Goal: Information Seeking & Learning: Learn about a topic

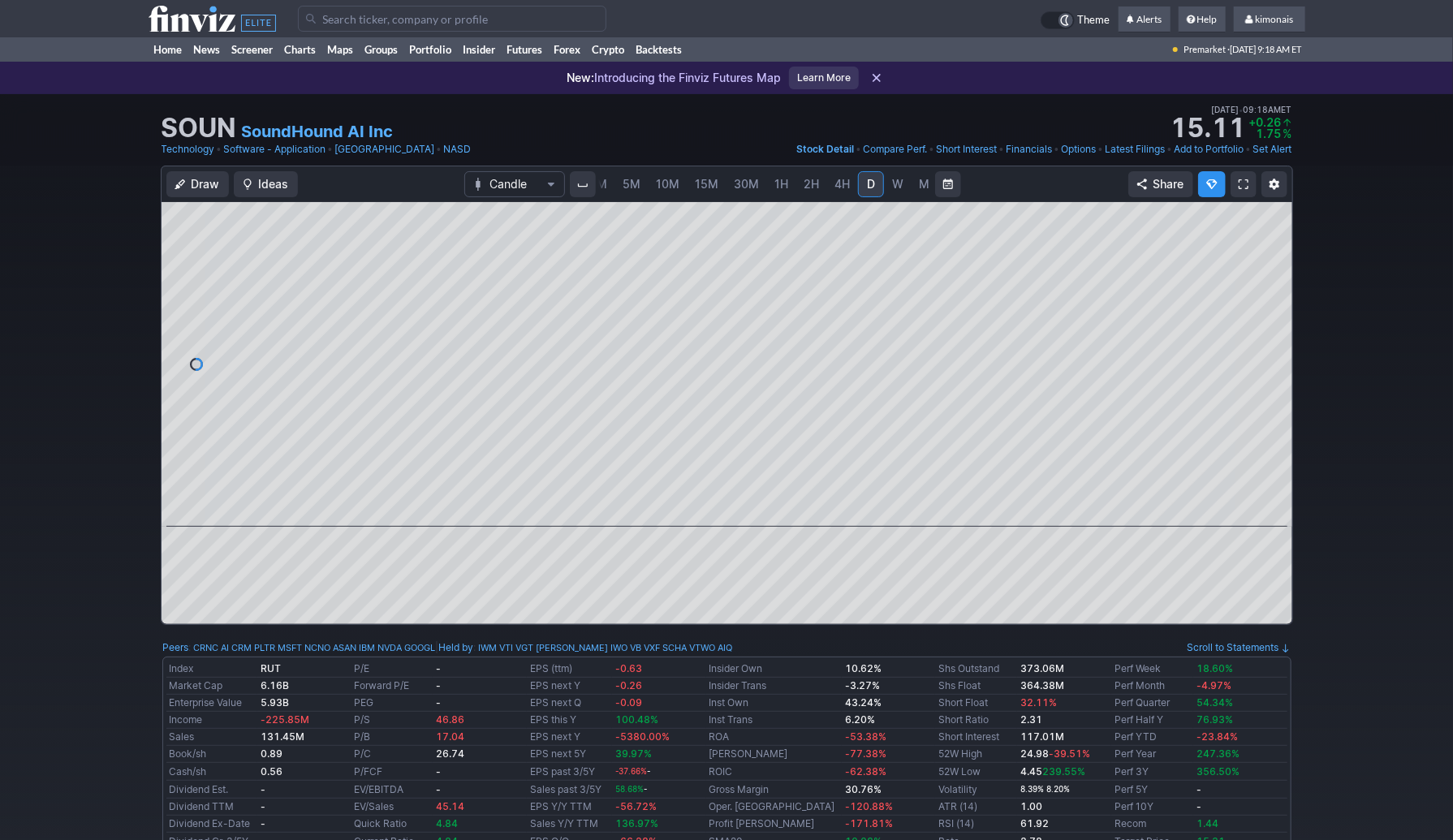
click at [834, 176] on span "4H" at bounding box center [842, 184] width 16 height 16
click at [893, 190] on span "W" at bounding box center [897, 184] width 11 height 14
click at [919, 189] on span "M" at bounding box center [924, 184] width 11 height 14
click at [837, 182] on span "4H" at bounding box center [842, 184] width 16 height 14
click at [627, 184] on span "5M" at bounding box center [632, 184] width 18 height 14
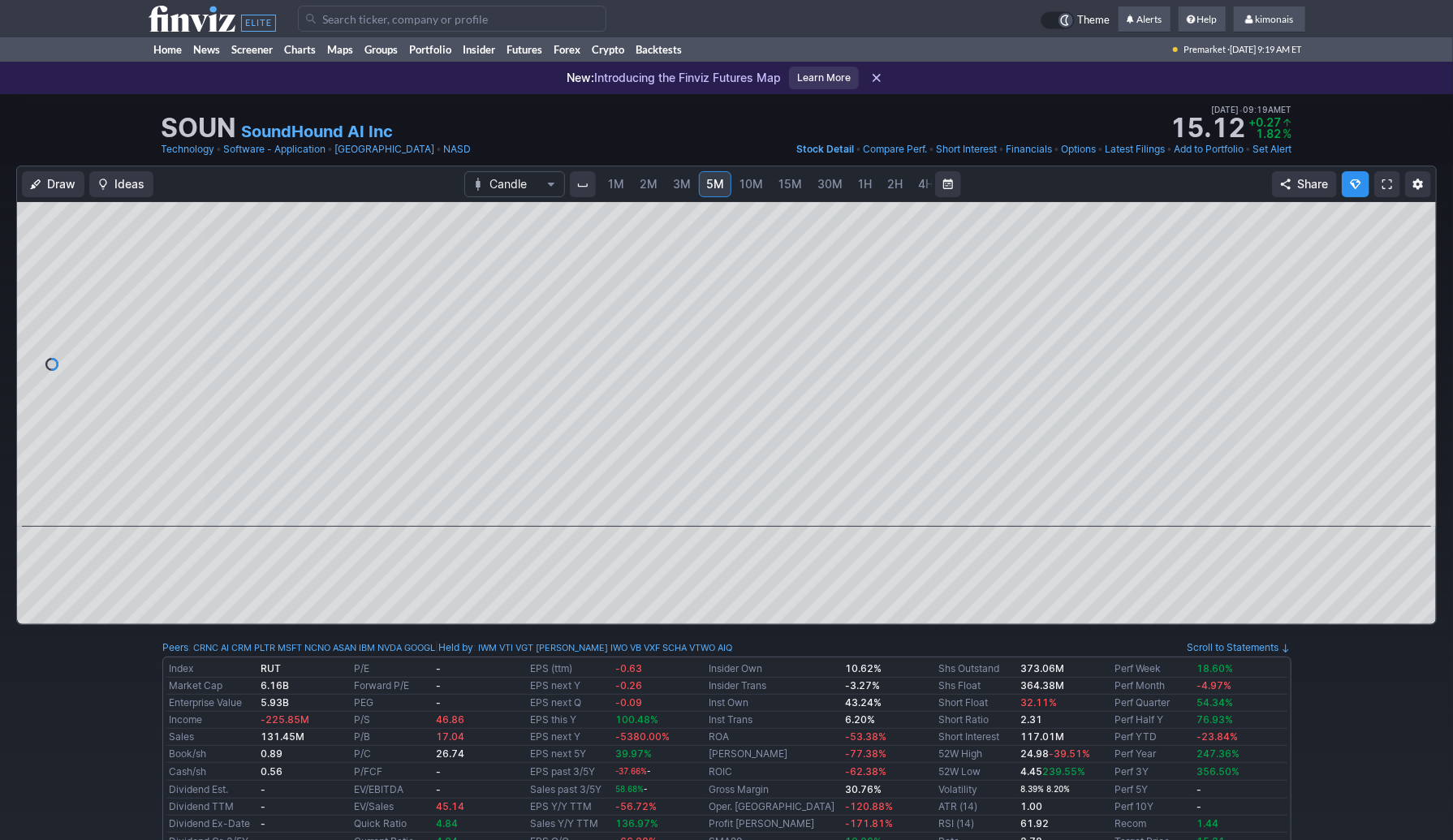
click at [615, 188] on span "1M" at bounding box center [616, 184] width 16 height 14
click at [646, 181] on span "2M" at bounding box center [648, 184] width 18 height 14
